Goal: Find specific page/section: Find specific page/section

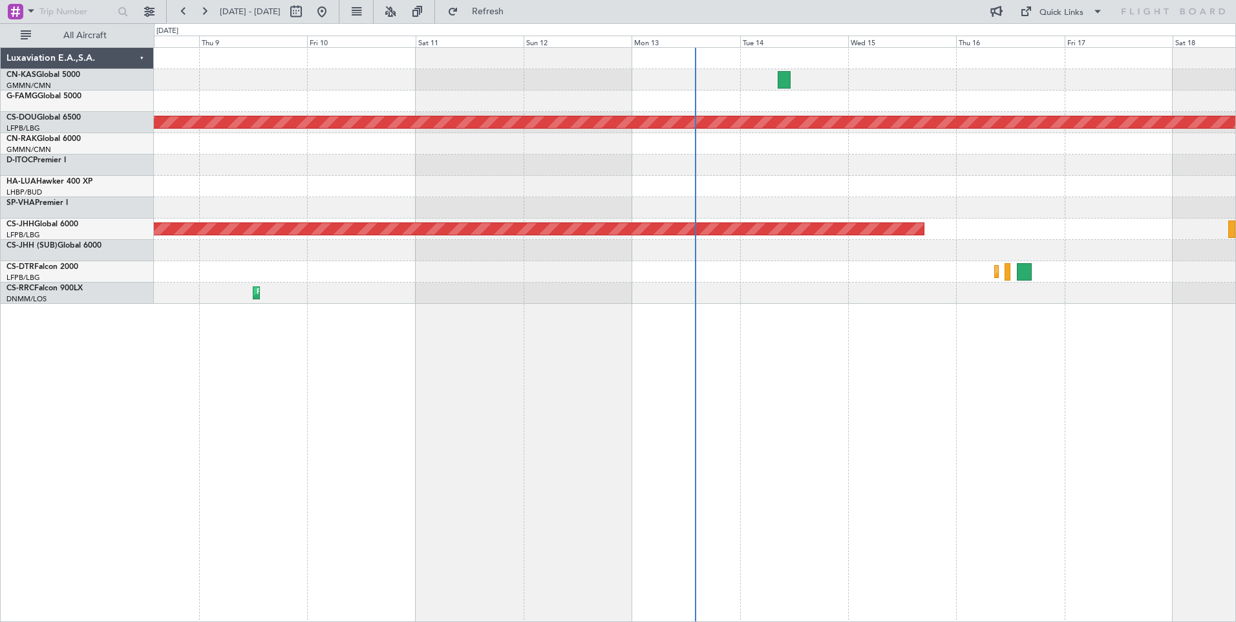
click at [136, 60] on div "Luxaviation E.A.,S.A." at bounding box center [77, 58] width 153 height 21
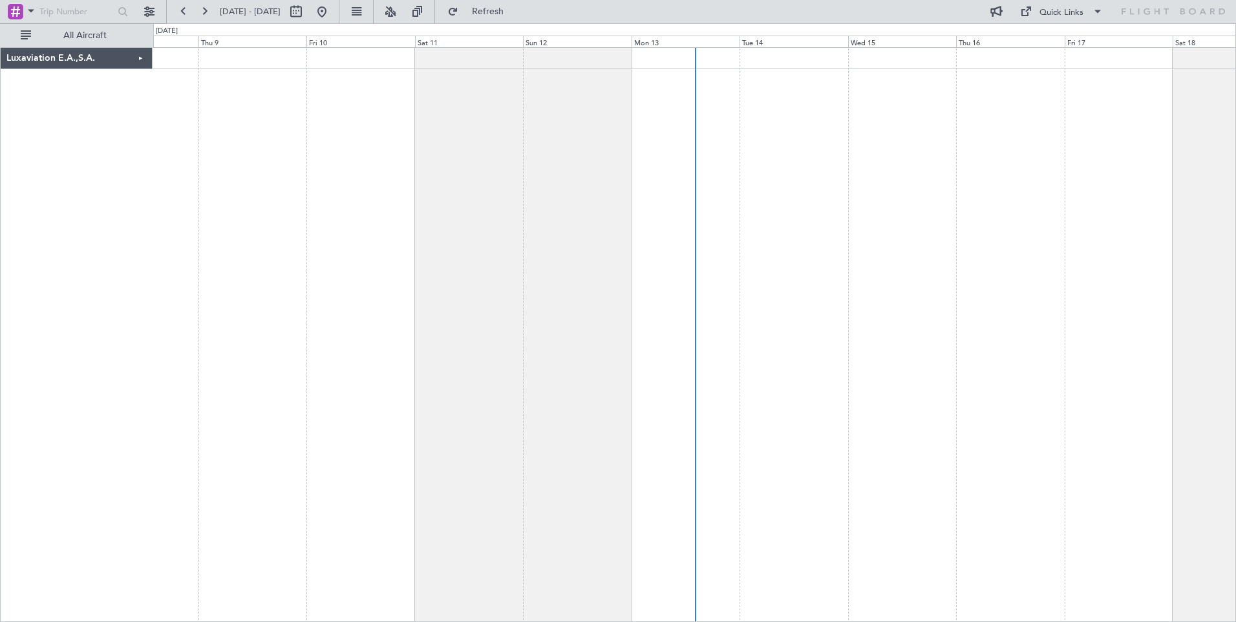
click at [146, 60] on div "Luxaviation E.A.,S.A." at bounding box center [77, 58] width 152 height 21
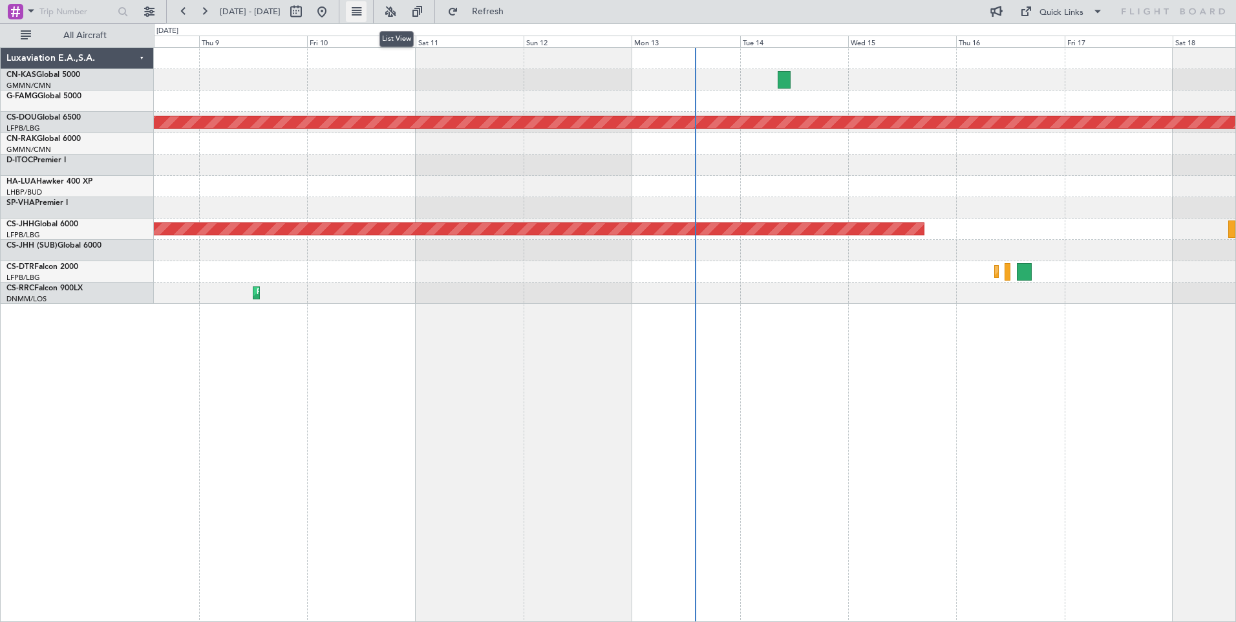
click at [367, 8] on button at bounding box center [356, 11] width 21 height 21
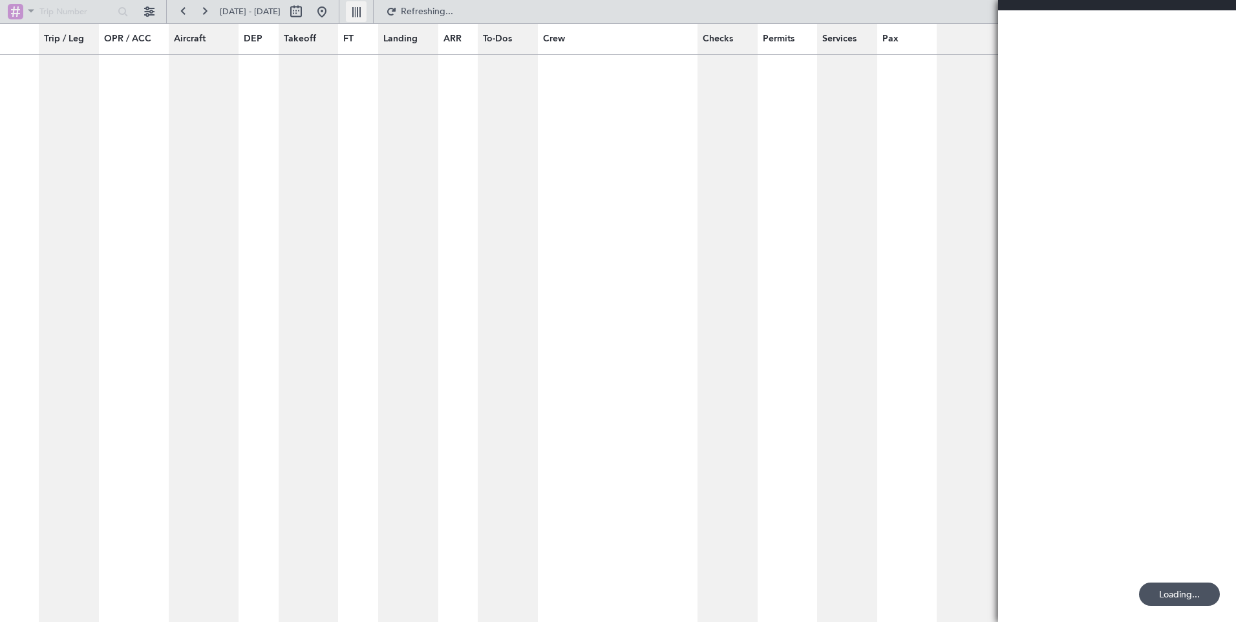
click at [367, 8] on button at bounding box center [356, 11] width 21 height 21
